Goal: Task Accomplishment & Management: Manage account settings

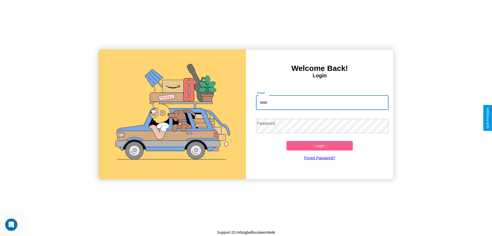
click at [322, 102] on input "Email" at bounding box center [322, 102] width 133 height 14
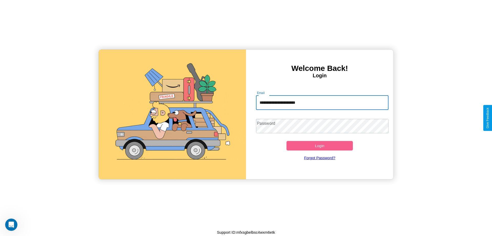
type input "**********"
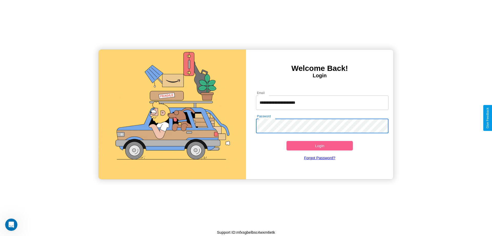
click at [320, 145] on button "Login" at bounding box center [320, 145] width 66 height 9
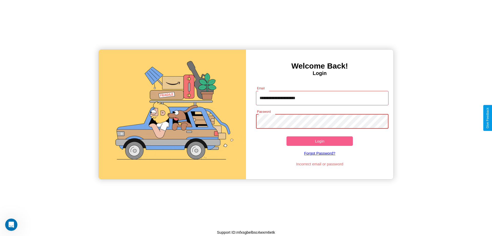
click at [320, 141] on button "Login" at bounding box center [320, 140] width 66 height 9
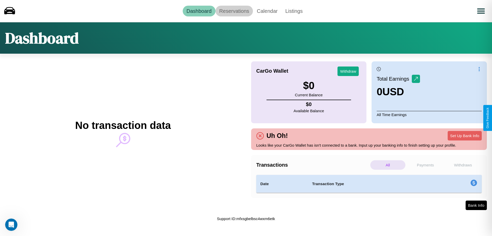
click at [234, 11] on link "Reservations" at bounding box center [235, 11] width 38 height 11
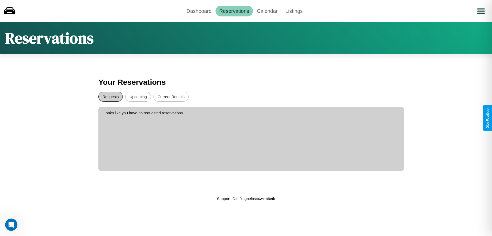
click at [110, 96] on button "Requests" at bounding box center [110, 97] width 24 height 10
click at [171, 96] on button "Current Rentals" at bounding box center [171, 97] width 35 height 10
